Goal: Transaction & Acquisition: Obtain resource

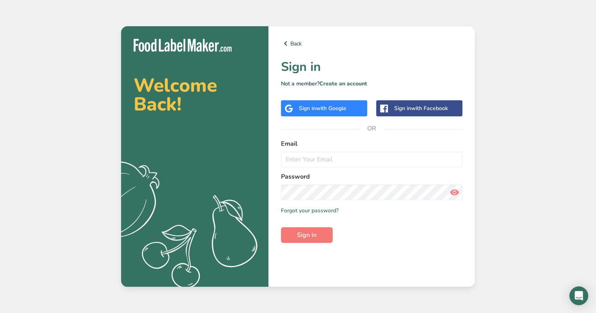
click at [334, 113] on div "Sign in with Google" at bounding box center [324, 108] width 86 height 16
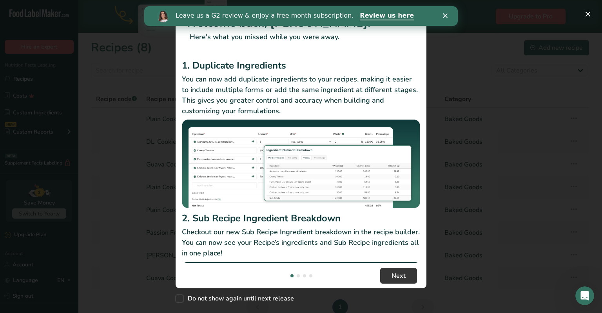
click at [445, 18] on div "Leave us a G2 review & enjoy a free month subscription. Review us here" at bounding box center [300, 15] width 313 height 13
click at [445, 15] on polygon "Close" at bounding box center [445, 15] width 5 height 5
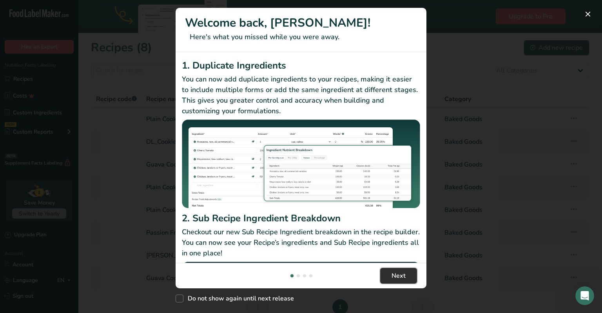
click at [389, 275] on button "Next" at bounding box center [398, 276] width 37 height 16
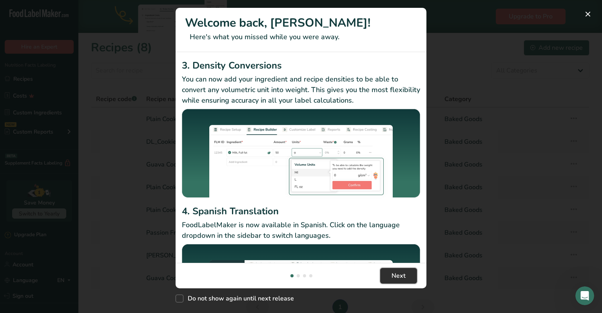
click at [389, 275] on button "Next" at bounding box center [398, 276] width 37 height 16
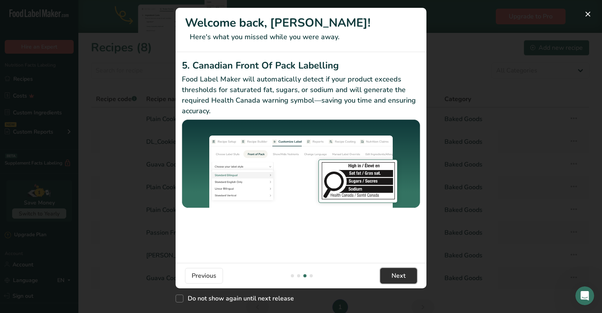
click at [388, 275] on button "Next" at bounding box center [398, 276] width 37 height 16
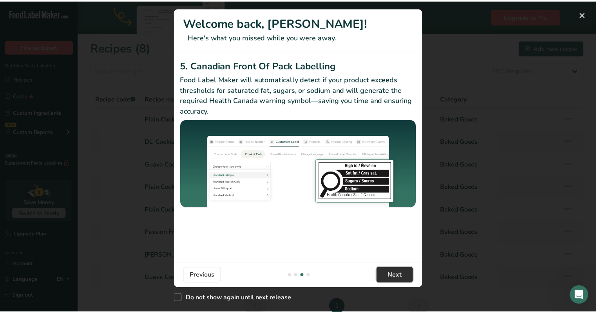
scroll to position [0, 752]
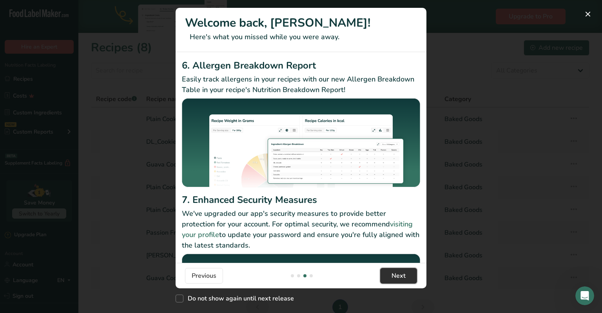
click at [388, 275] on button "Next" at bounding box center [398, 276] width 37 height 16
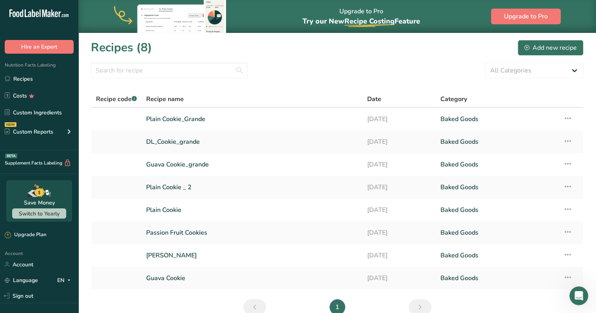
click at [388, 275] on button "Got it!" at bounding box center [400, 281] width 39 height 16
click at [204, 118] on link "Plain Cookie_Grande" at bounding box center [251, 119] width 211 height 16
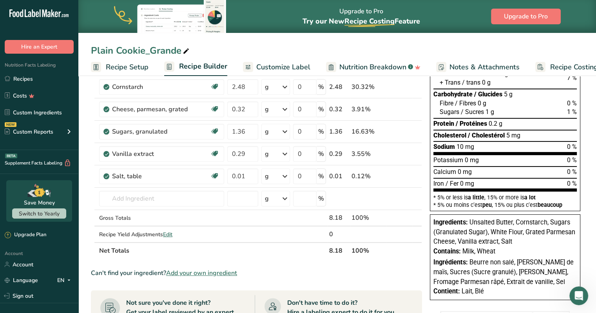
scroll to position [39, 0]
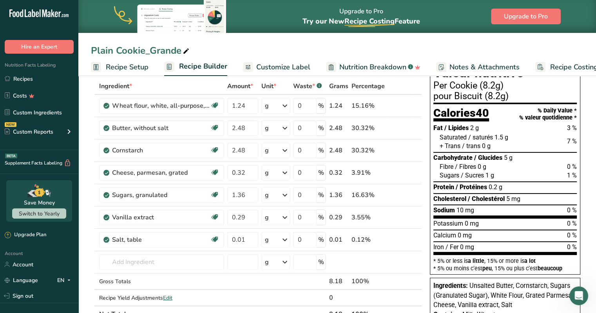
click at [116, 71] on span "Recipe Setup" at bounding box center [127, 67] width 43 height 11
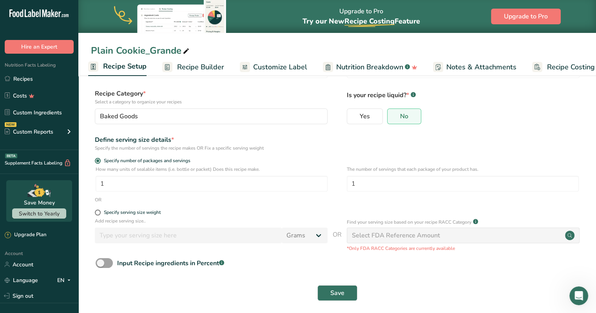
click at [211, 72] on link "Recipe Builder" at bounding box center [193, 67] width 62 height 18
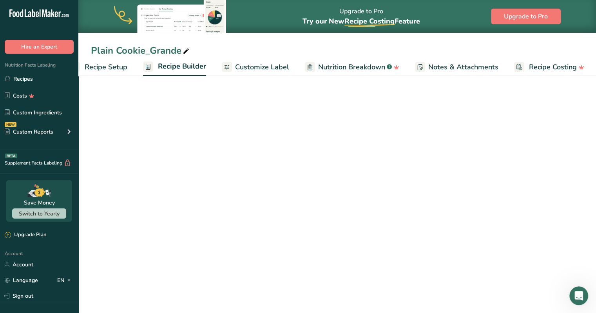
scroll to position [0, 22]
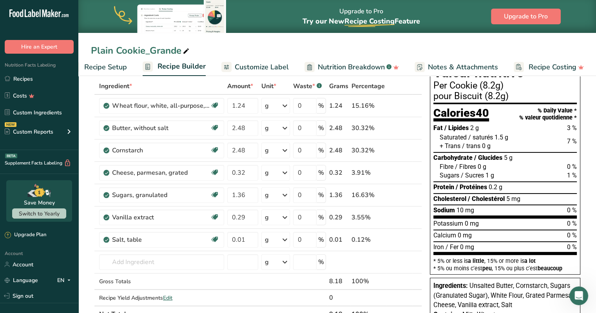
click at [273, 67] on span "Customize Label" at bounding box center [262, 67] width 54 height 11
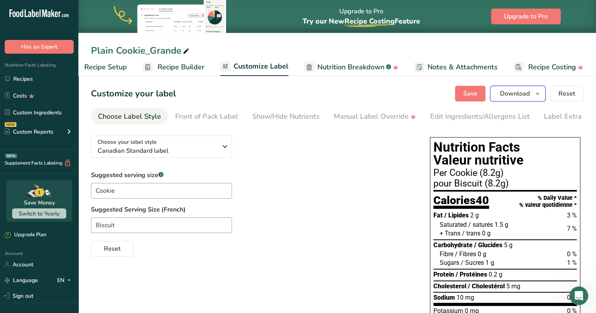
click at [520, 98] on button "Download" at bounding box center [517, 94] width 55 height 16
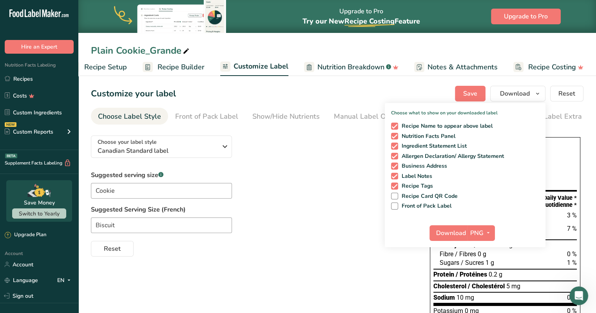
click at [313, 192] on div "Suggested serving size .a-a{fill:#347362;}.b-a{fill:#fff;} Cookie Suggested Ser…" at bounding box center [252, 213] width 323 height 86
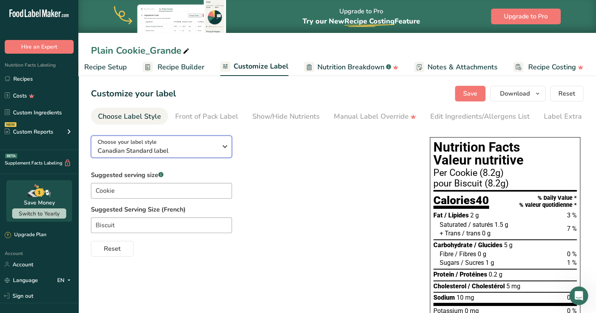
click at [179, 154] on span "Canadian Standard label" at bounding box center [157, 150] width 119 height 9
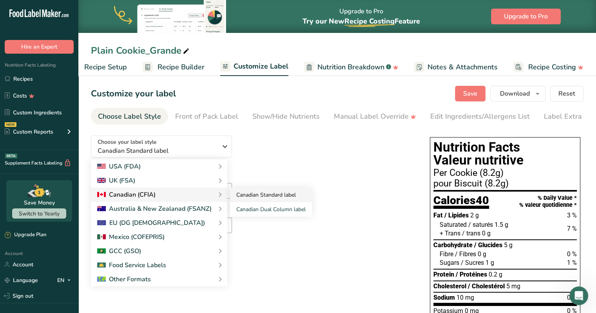
click at [263, 202] on link "Canadian Standard label" at bounding box center [271, 195] width 82 height 14
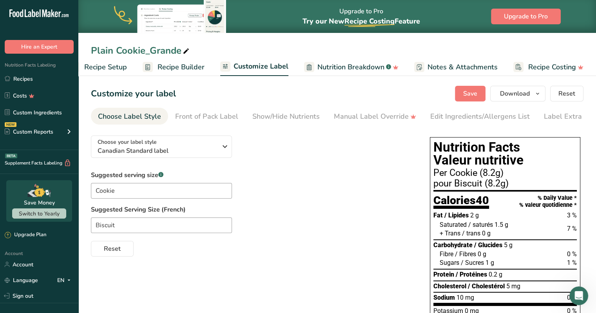
click at [263, 200] on div "Choose your label style Canadian Standard label USA (FDA) Standard FDA label Ta…" at bounding box center [252, 192] width 323 height 127
click at [169, 152] on span "Canadian Standard label" at bounding box center [157, 150] width 119 height 9
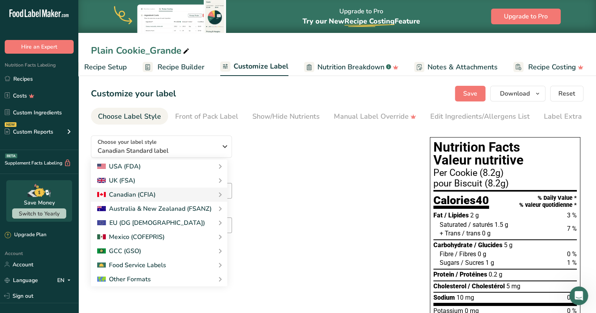
click at [292, 147] on div "Choose your label style Canadian Standard label USA (FDA) Standard FDA label Ta…" at bounding box center [252, 192] width 323 height 127
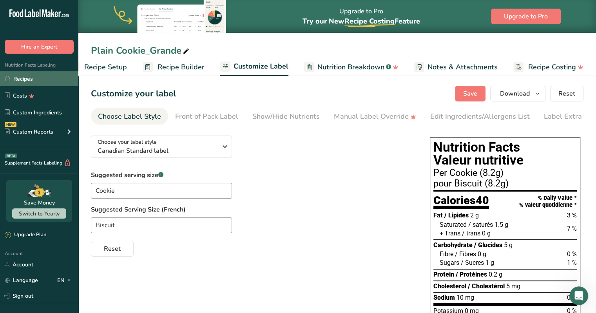
click at [47, 80] on link "Recipes" at bounding box center [39, 78] width 78 height 15
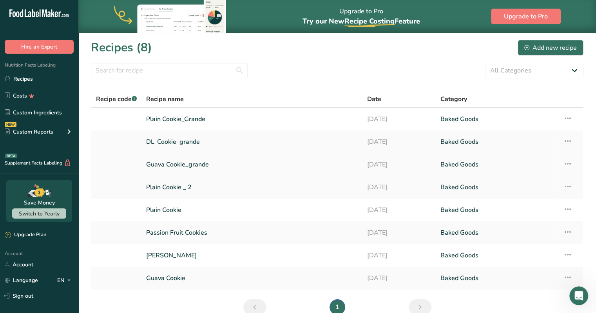
click at [202, 167] on link "Guava Cookie_grande" at bounding box center [251, 164] width 211 height 16
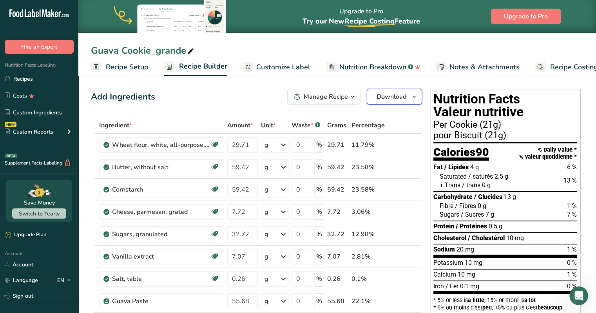
click at [401, 98] on span "Download" at bounding box center [391, 96] width 30 height 9
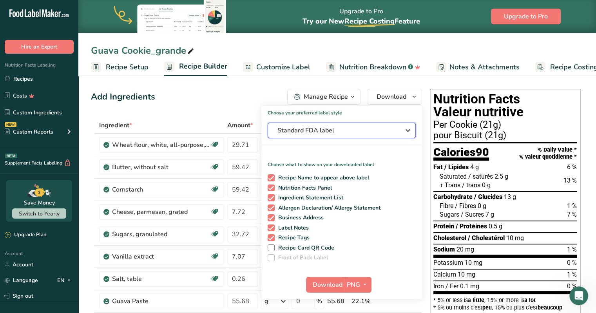
click at [390, 128] on span "Standard FDA label" at bounding box center [336, 130] width 118 height 9
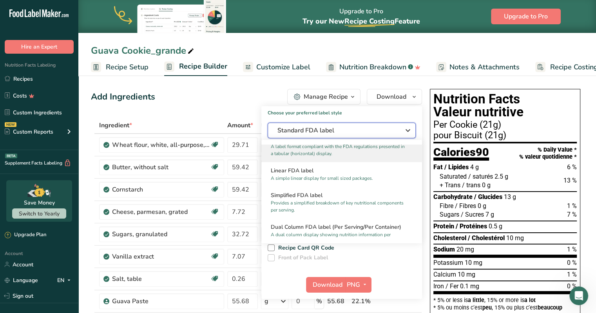
scroll to position [118, 0]
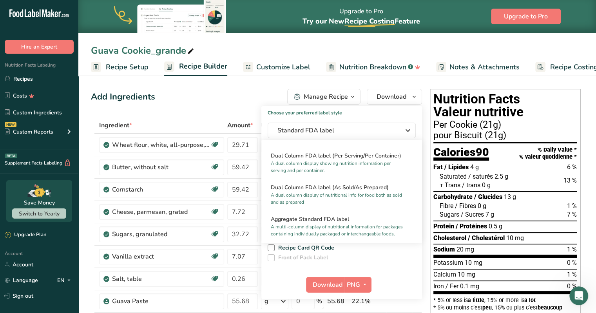
drag, startPoint x: 181, startPoint y: 108, endPoint x: 189, endPoint y: 107, distance: 8.3
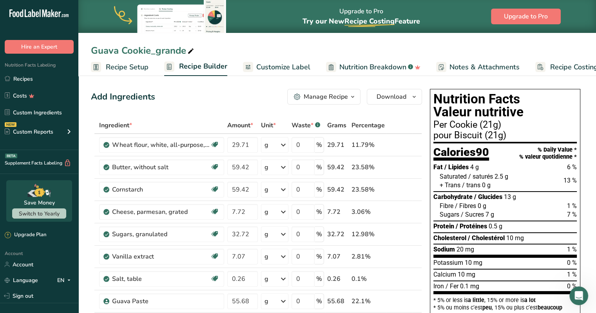
click at [280, 71] on span "Customize Label" at bounding box center [283, 67] width 54 height 11
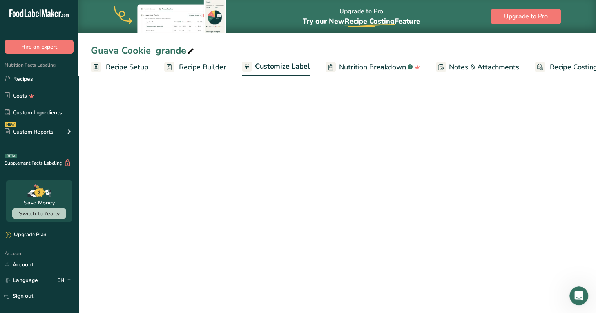
scroll to position [0, 22]
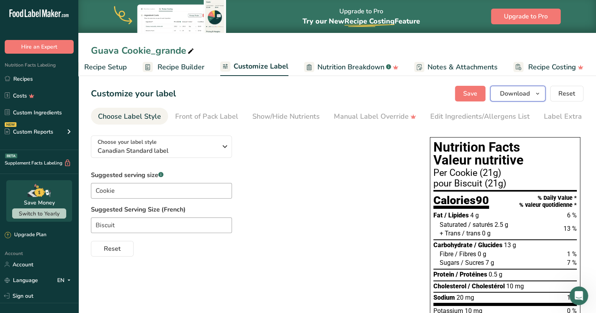
click at [531, 95] on button "Download" at bounding box center [517, 94] width 55 height 16
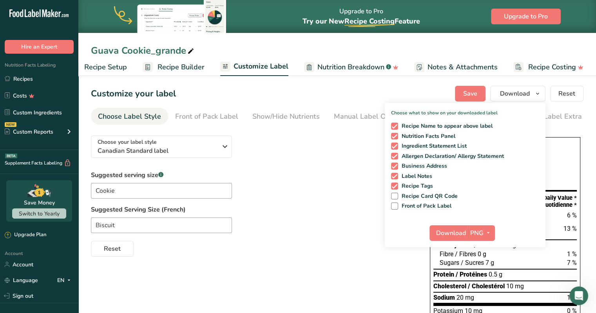
click at [310, 236] on div "Suggested serving size .a-a{fill:#347362;}.b-a{fill:#fff;} Cookie Suggested Ser…" at bounding box center [252, 213] width 323 height 86
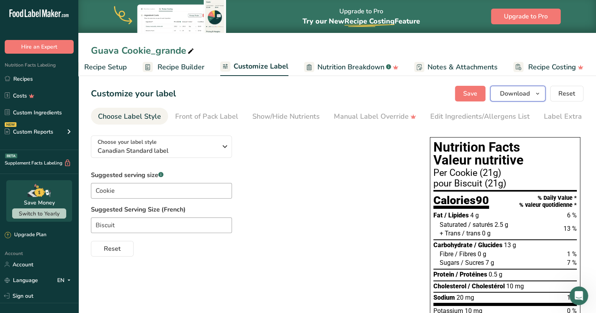
click at [530, 92] on span "Download" at bounding box center [515, 93] width 30 height 9
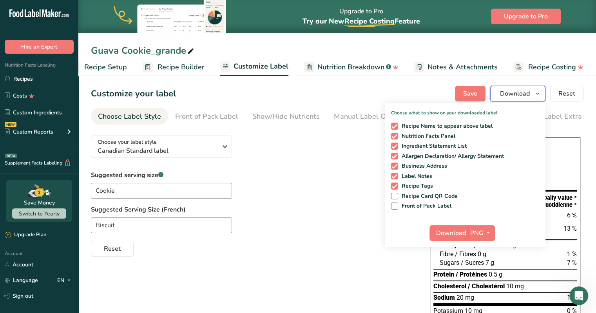
click at [530, 92] on span "Download" at bounding box center [515, 93] width 30 height 9
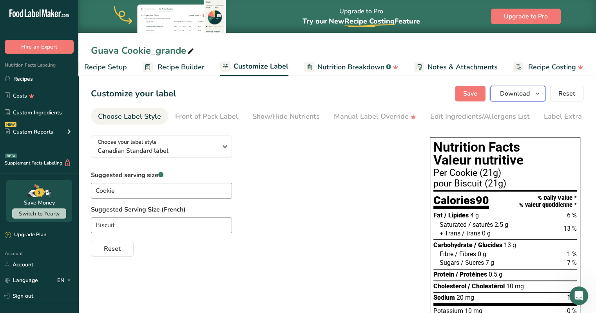
click at [544, 95] on button "Download" at bounding box center [517, 94] width 55 height 16
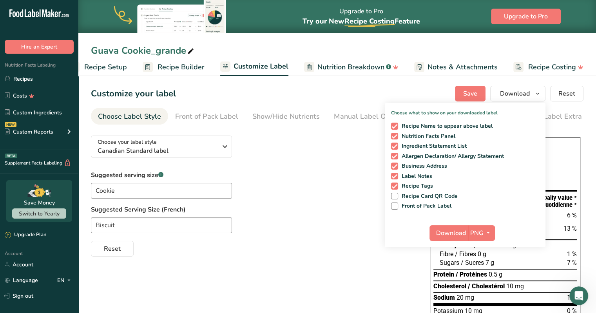
click at [327, 183] on div "Suggested serving size .a-a{fill:#347362;}.b-a{fill:#fff;} Cookie Suggested Ser…" at bounding box center [252, 213] width 323 height 86
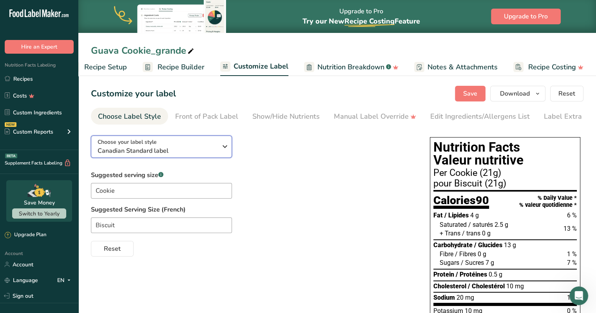
click at [224, 148] on icon "button" at bounding box center [224, 146] width 9 height 14
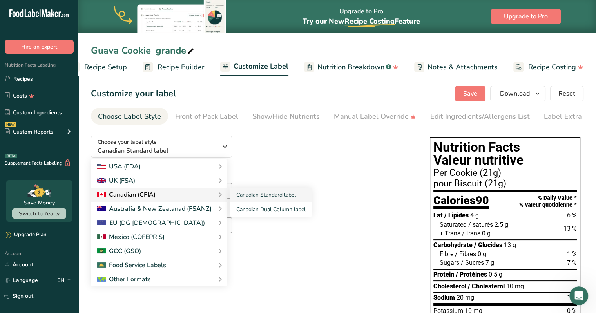
click at [216, 193] on icon at bounding box center [219, 195] width 9 height 14
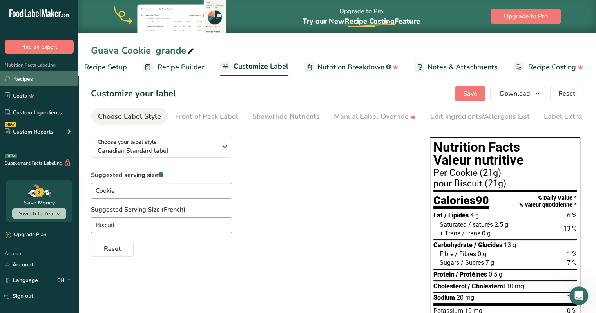
click at [50, 81] on link "Recipes" at bounding box center [39, 78] width 78 height 15
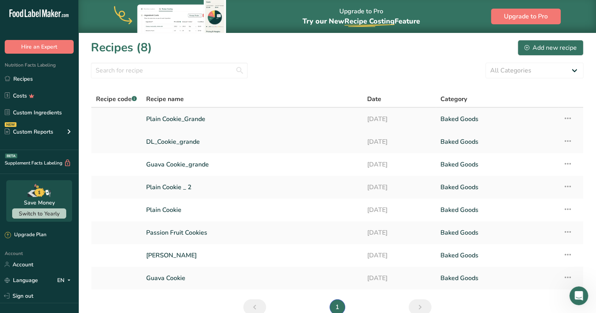
click at [177, 119] on link "Plain Cookie_Grande" at bounding box center [251, 119] width 211 height 16
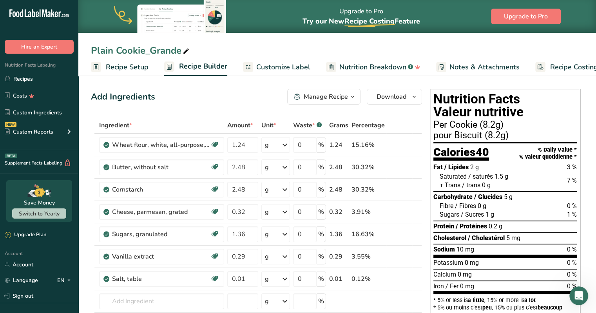
click at [282, 70] on span "Customize Label" at bounding box center [283, 67] width 54 height 11
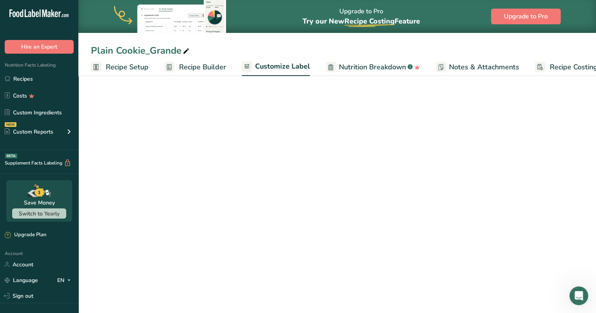
scroll to position [0, 22]
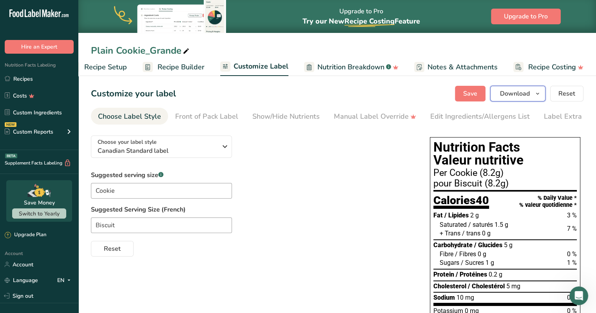
click at [528, 89] on span "Download" at bounding box center [515, 93] width 30 height 9
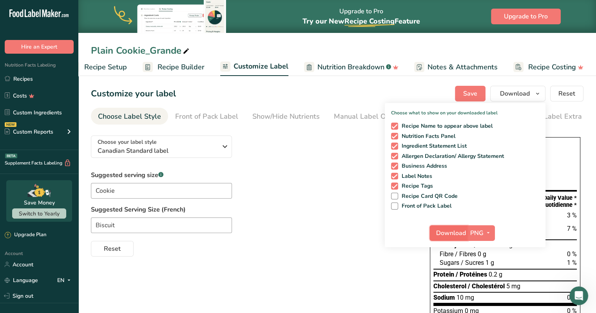
click at [457, 229] on span "Download" at bounding box center [451, 232] width 30 height 9
click at [539, 92] on icon "button" at bounding box center [537, 94] width 6 height 10
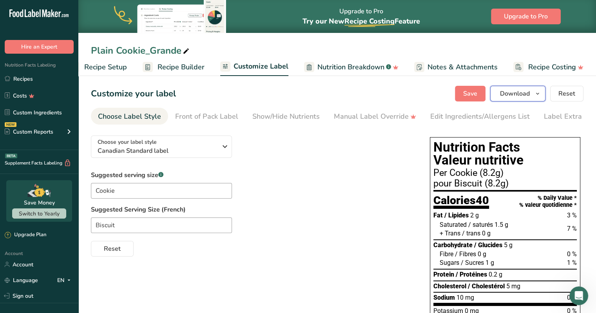
click at [539, 92] on icon "button" at bounding box center [537, 94] width 6 height 10
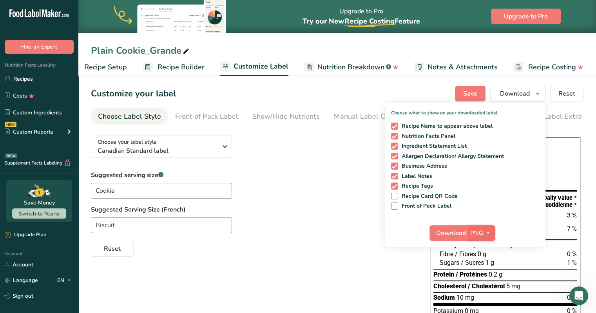
click at [488, 236] on icon "button" at bounding box center [488, 233] width 6 height 10
click at [487, 282] on link "PDF" at bounding box center [482, 287] width 25 height 13
click at [439, 225] on button "Download" at bounding box center [449, 233] width 38 height 16
